Goal: Complete application form

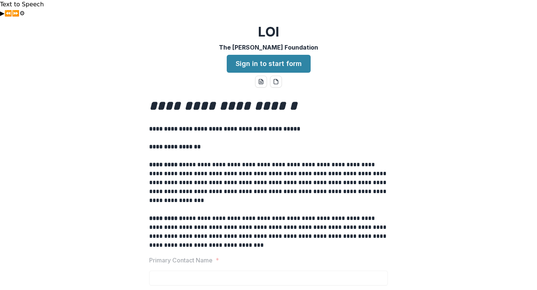
scroll to position [25, 0]
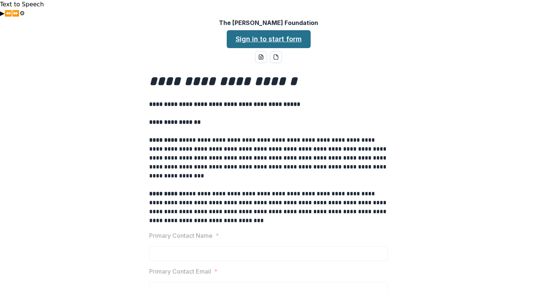
click at [236, 30] on link "Sign in to start form" at bounding box center [269, 39] width 84 height 18
